Goal: Information Seeking & Learning: Learn about a topic

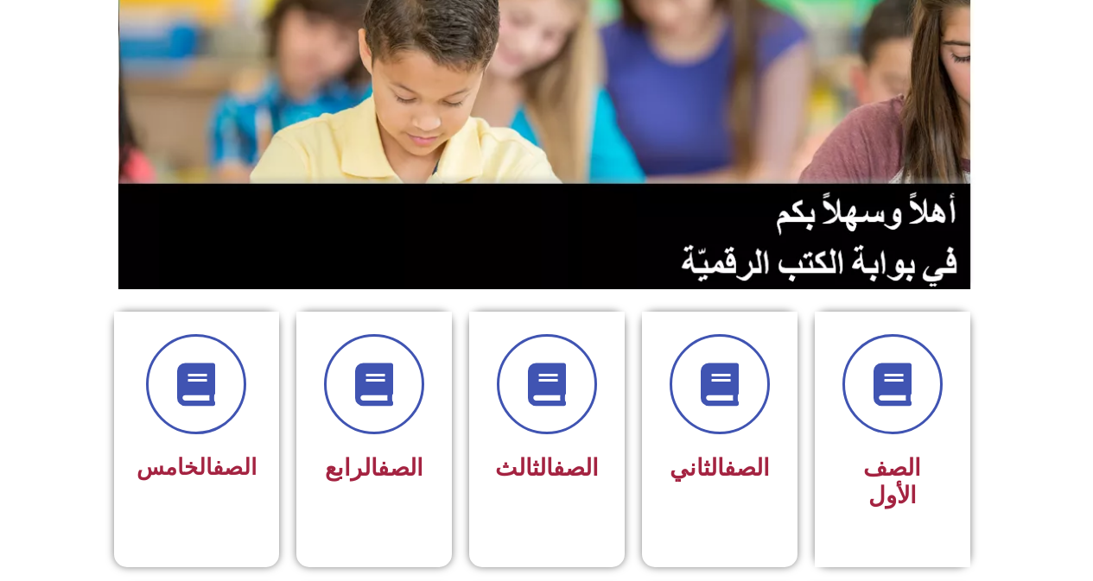
scroll to position [259, 0]
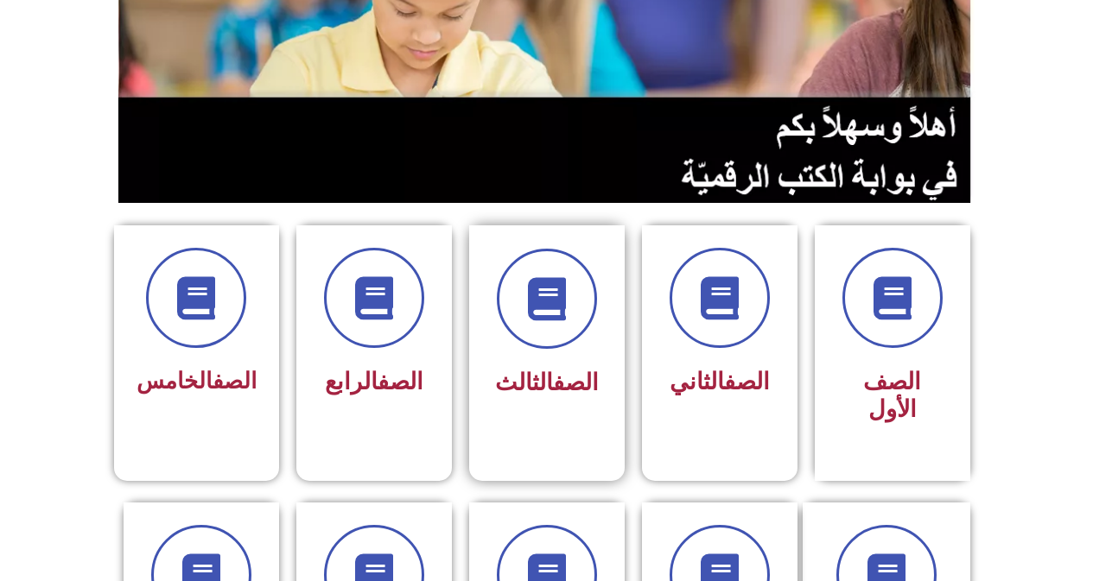
click at [553, 373] on link "الصف" at bounding box center [576, 383] width 46 height 28
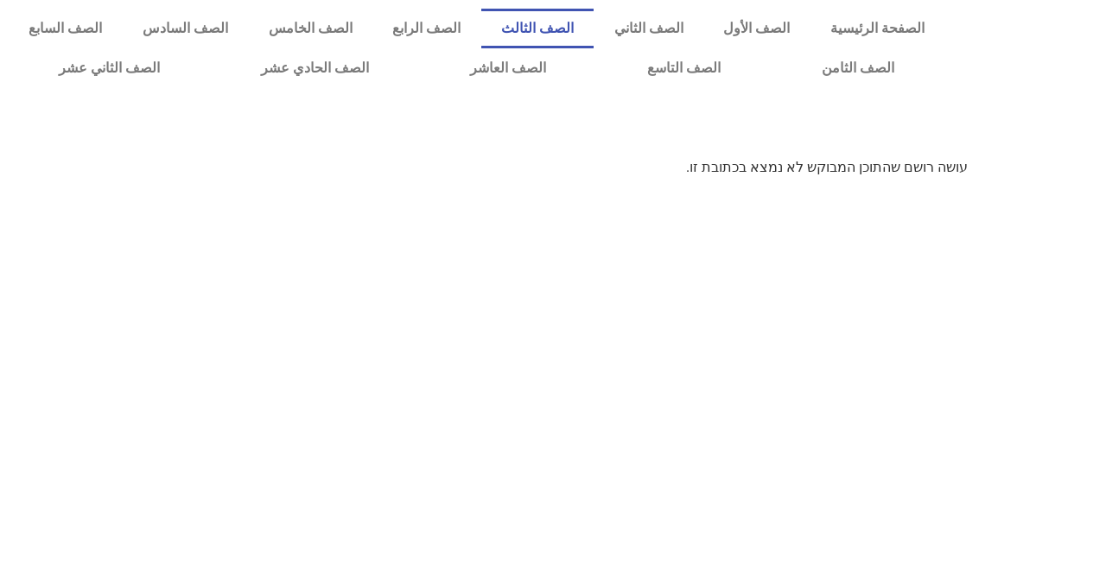
click at [583, 23] on link "الصف الثالث" at bounding box center [537, 29] width 113 height 40
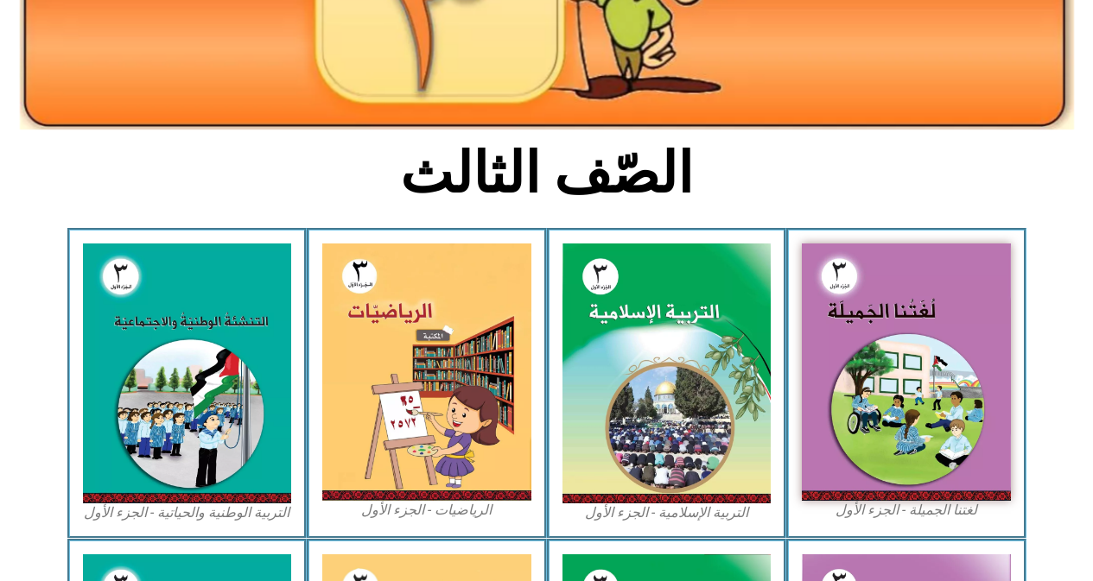
scroll to position [346, 0]
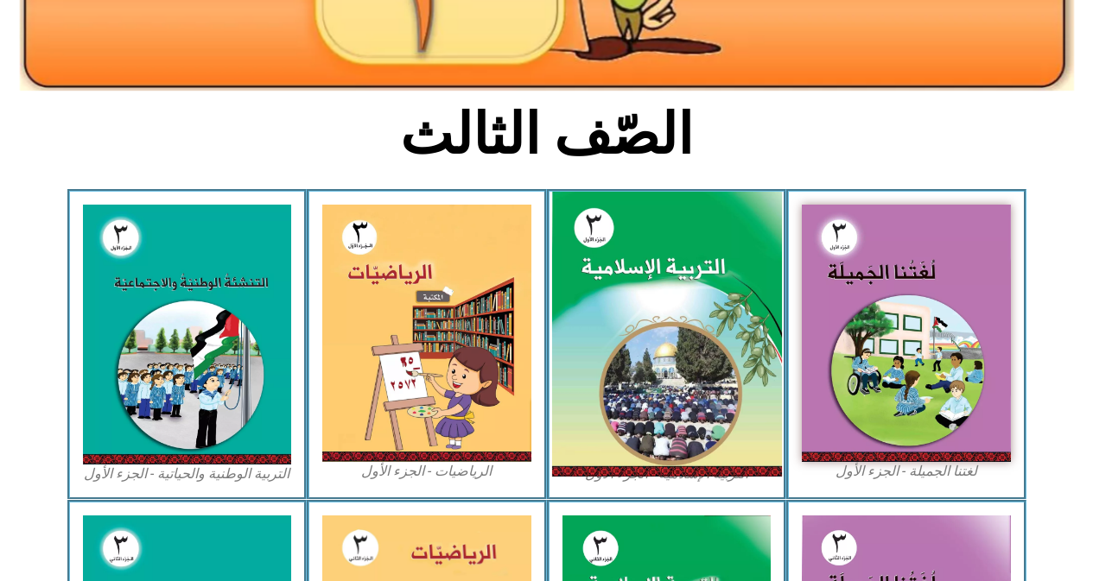
click at [650, 289] on img at bounding box center [666, 335] width 230 height 286
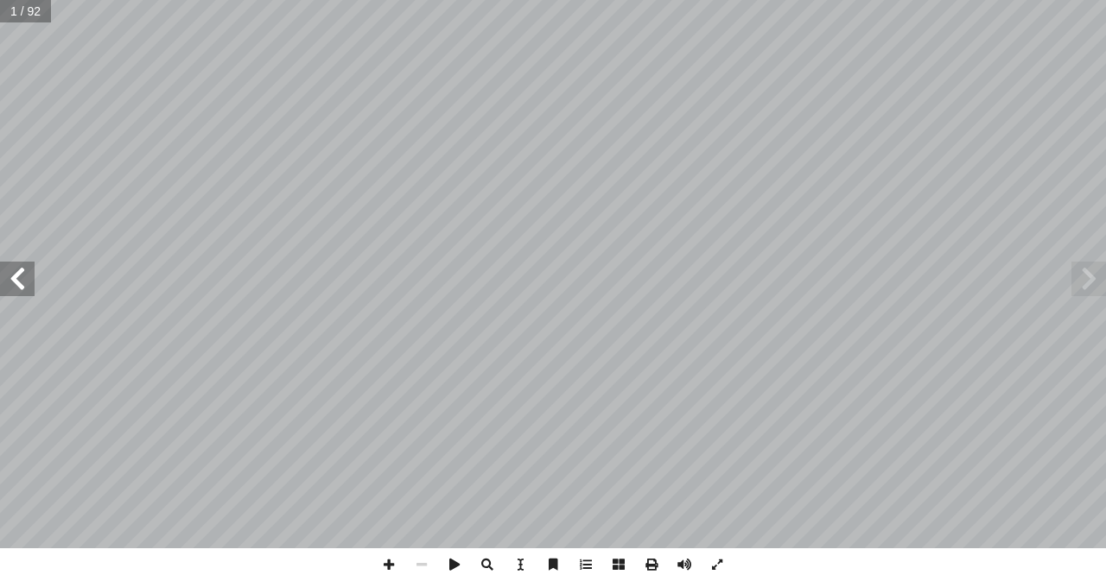
click at [11, 283] on span at bounding box center [17, 279] width 35 height 35
click at [13, 283] on span at bounding box center [17, 279] width 35 height 35
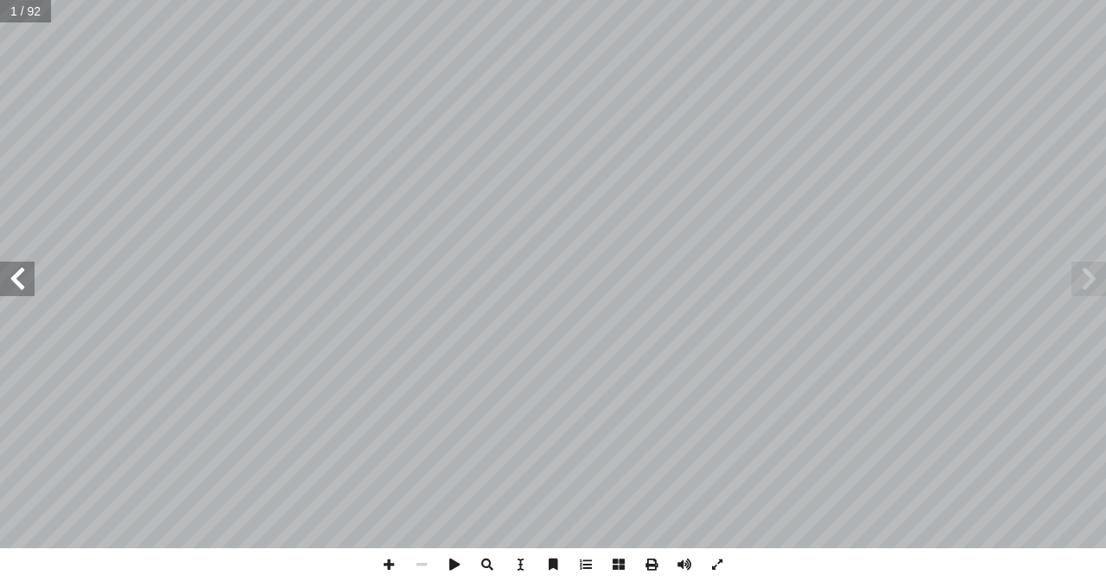
click at [13, 283] on span at bounding box center [17, 279] width 35 height 35
click at [15, 283] on span at bounding box center [17, 279] width 35 height 35
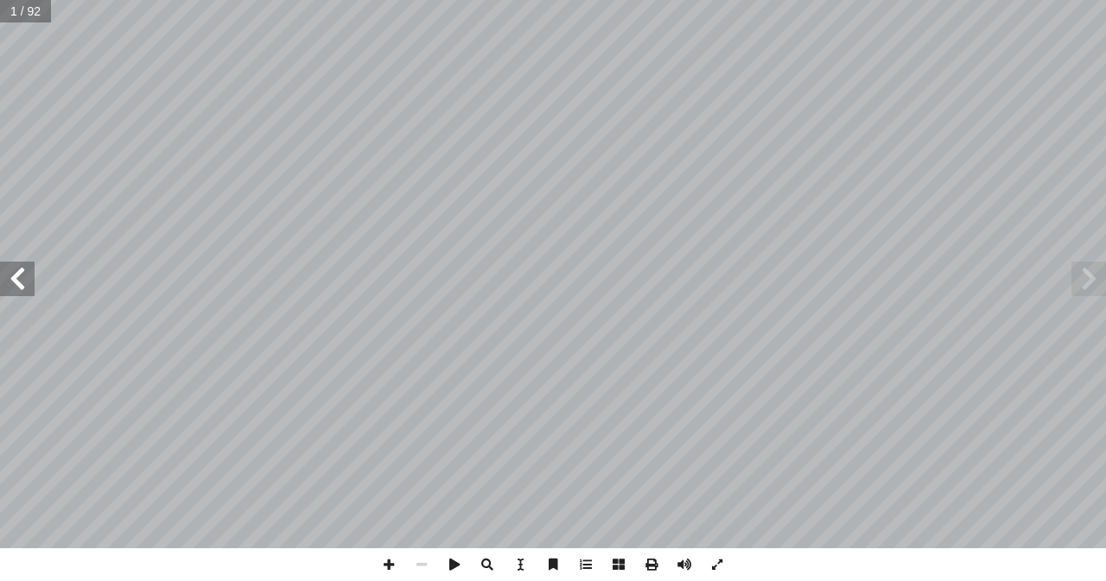
click at [15, 283] on span at bounding box center [17, 279] width 35 height 35
click at [15, 281] on span at bounding box center [17, 279] width 35 height 35
click at [21, 282] on span at bounding box center [17, 279] width 35 height 35
click at [14, 277] on span at bounding box center [17, 279] width 35 height 35
click at [19, 279] on span at bounding box center [17, 279] width 35 height 35
